Goal: Task Accomplishment & Management: Manage account settings

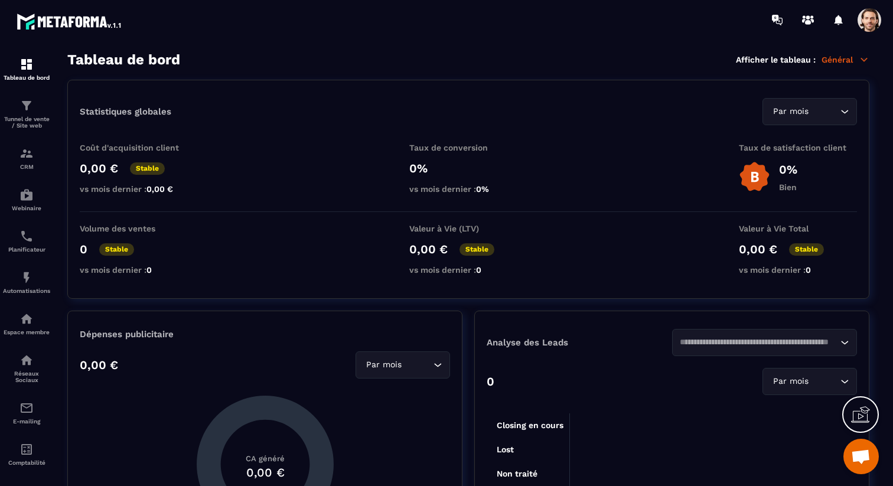
click at [867, 41] on section "Tableau de bord Tunnel de vente / Site web CRM Webinaire Planificateur Automati…" at bounding box center [446, 269] width 893 height 459
click at [870, 30] on span at bounding box center [870, 20] width 24 height 24
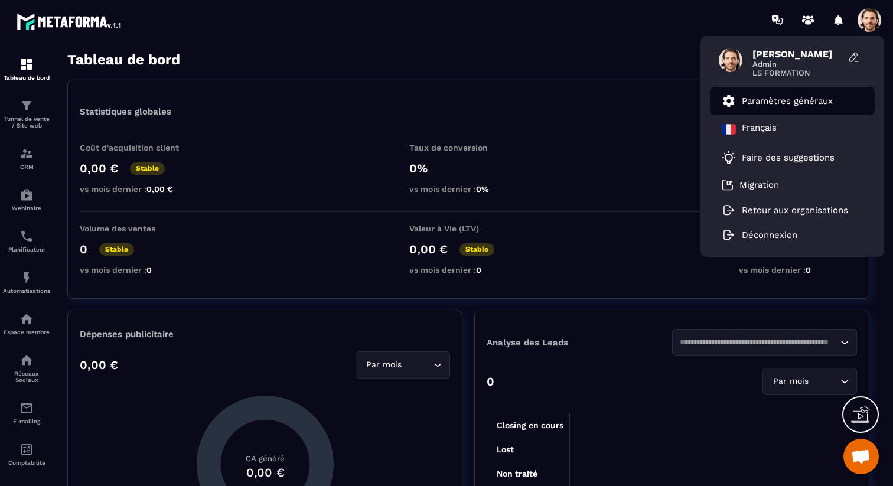
click at [798, 97] on p "Paramètres généraux" at bounding box center [787, 101] width 91 height 11
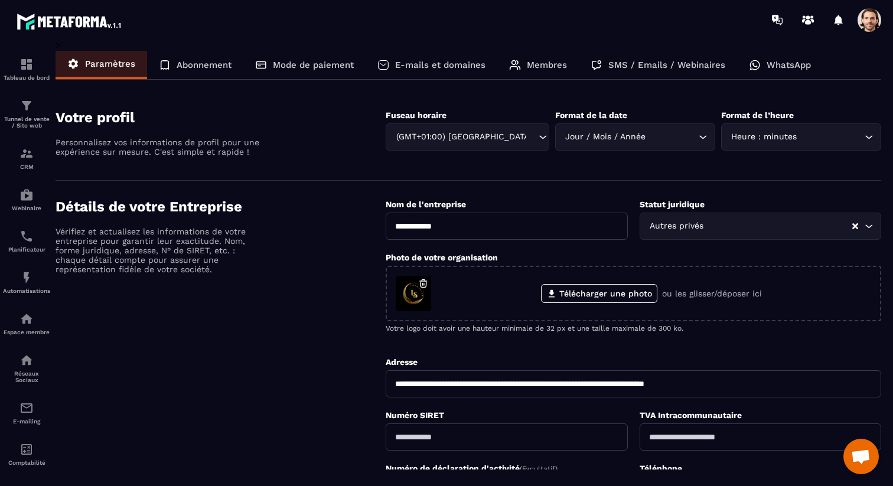
click at [688, 70] on div "SMS / Emails / Webinaires" at bounding box center [658, 65] width 158 height 28
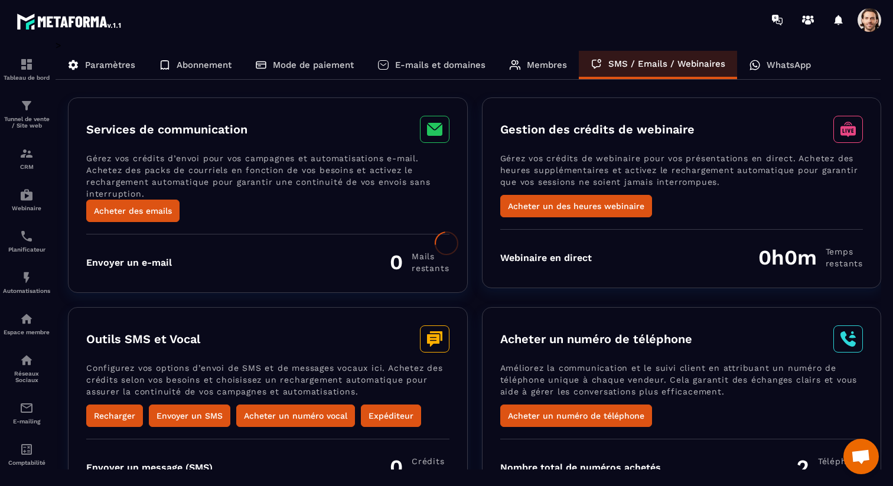
click at [769, 70] on div "WhatsApp" at bounding box center [780, 65] width 86 height 28
